Goal: Task Accomplishment & Management: Manage account settings

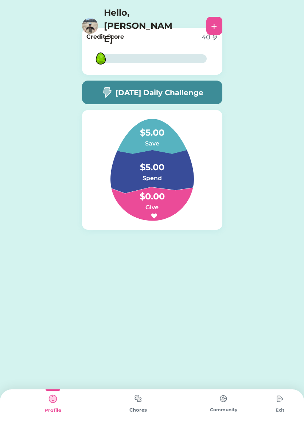
click at [279, 400] on img at bounding box center [280, 398] width 15 height 15
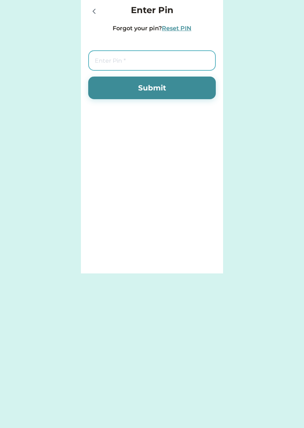
click at [172, 60] on input "tel" at bounding box center [152, 60] width 128 height 20
type input "7283"
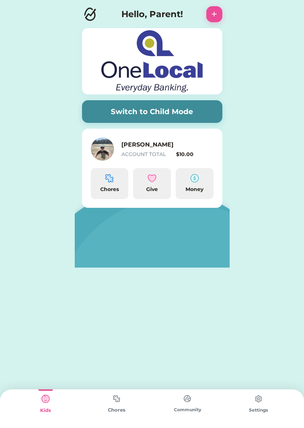
click at [211, 17] on button "+" at bounding box center [214, 14] width 16 height 16
